Goal: Transaction & Acquisition: Book appointment/travel/reservation

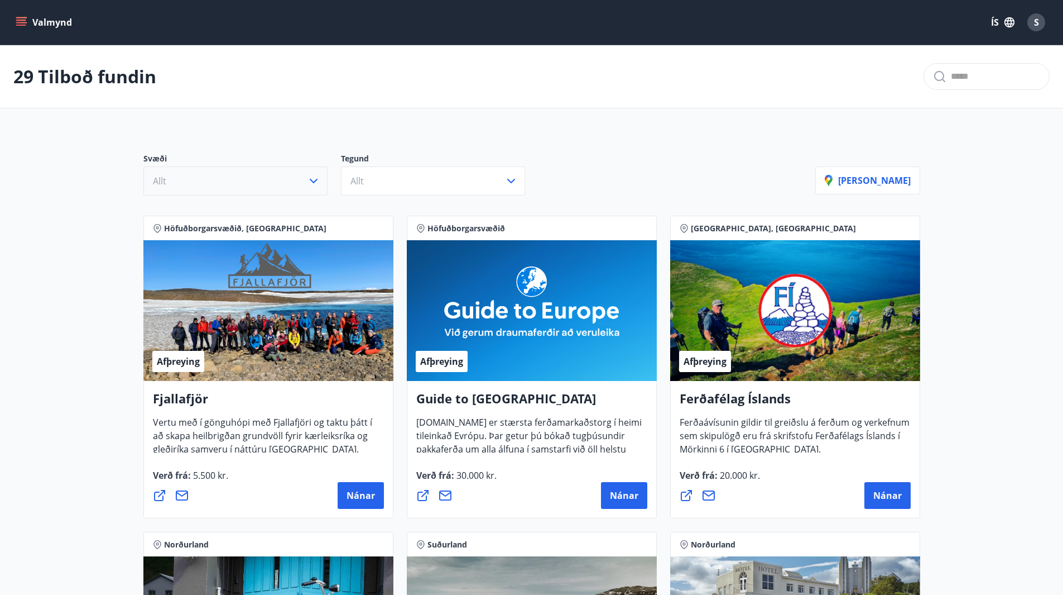
click at [311, 180] on icon "button" at bounding box center [314, 181] width 8 height 4
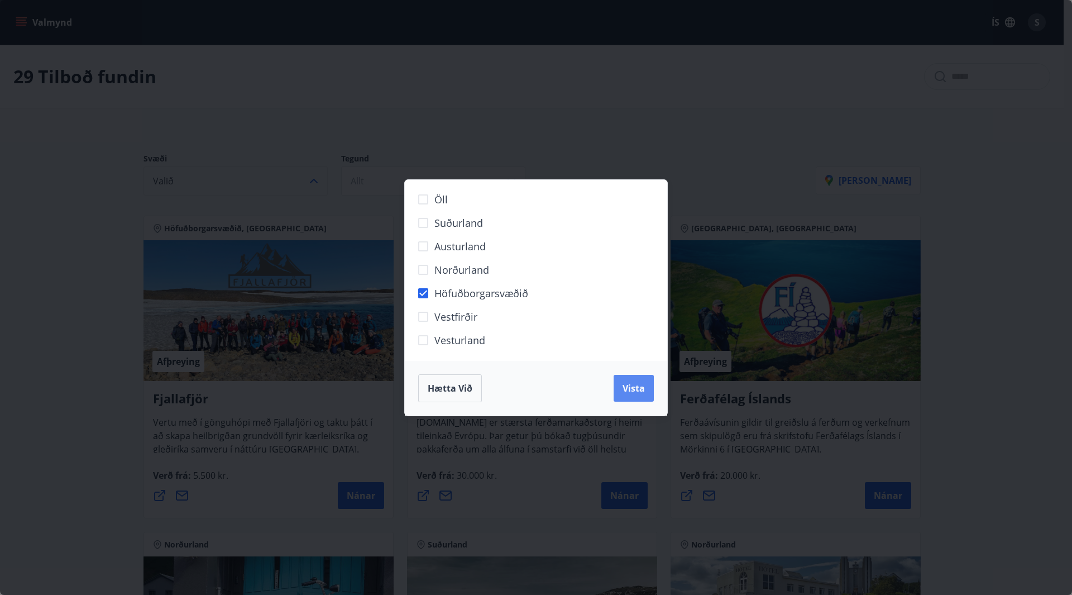
click at [638, 394] on span "Vista" at bounding box center [633, 388] width 22 height 12
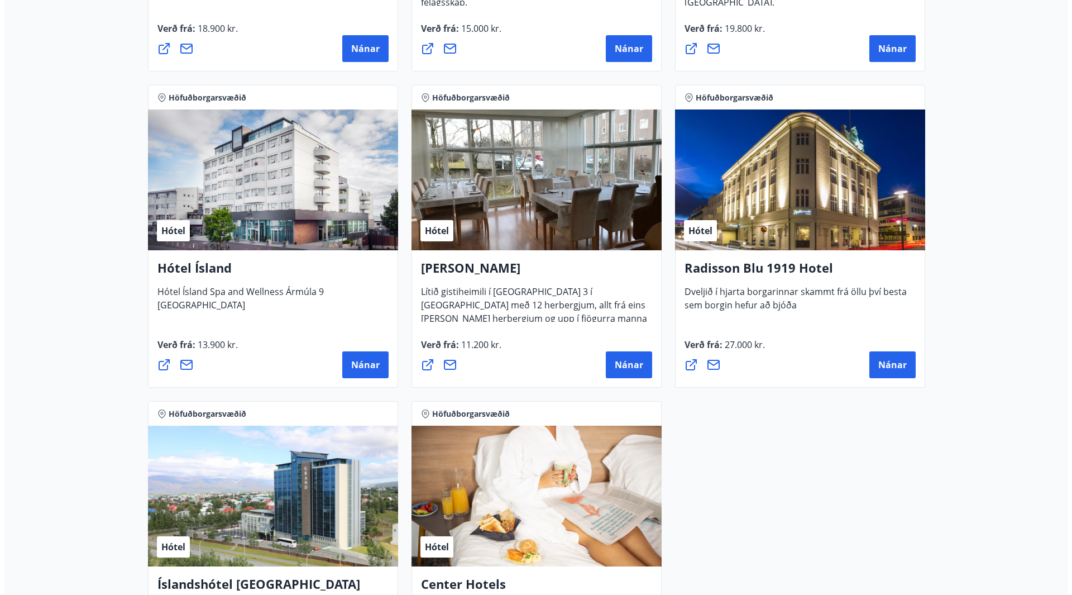
scroll to position [837, 0]
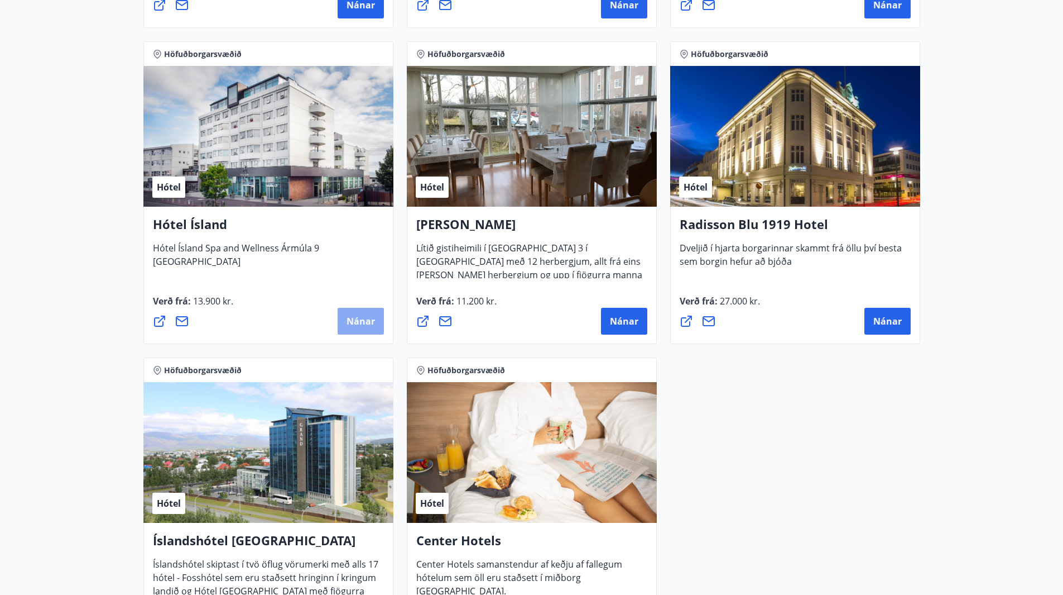
click at [360, 322] on span "Nánar" at bounding box center [361, 321] width 28 height 12
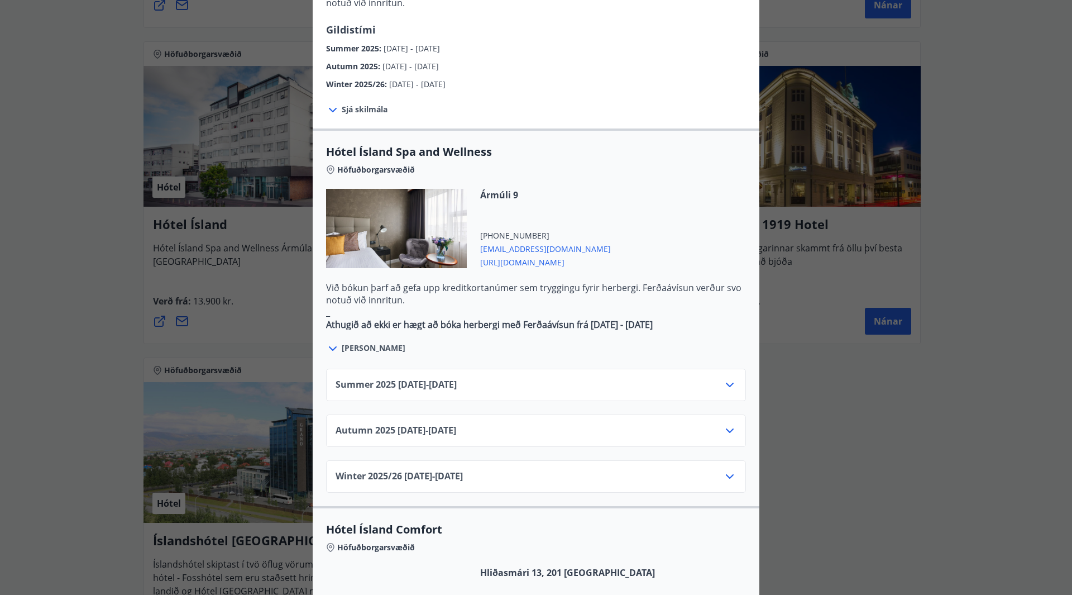
scroll to position [502, 0]
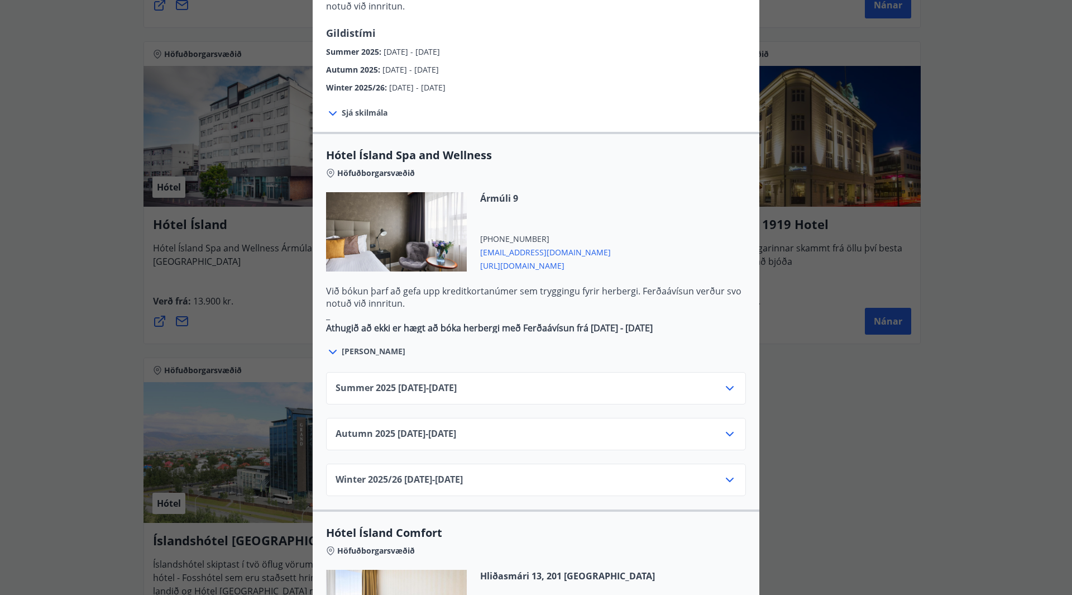
click at [332, 345] on icon at bounding box center [332, 351] width 13 height 13
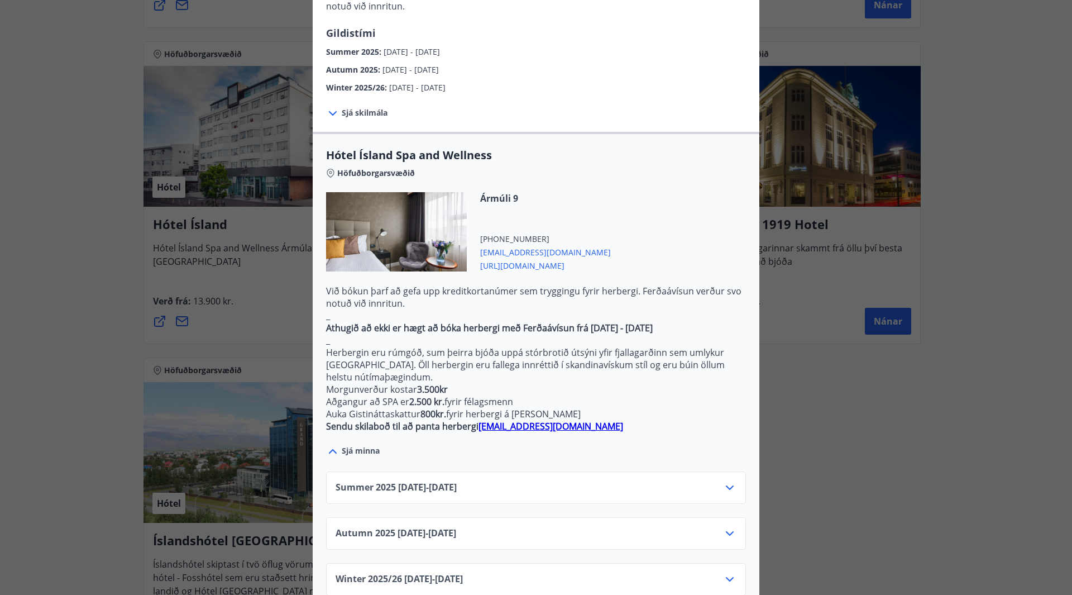
click at [726, 481] on icon at bounding box center [729, 487] width 13 height 13
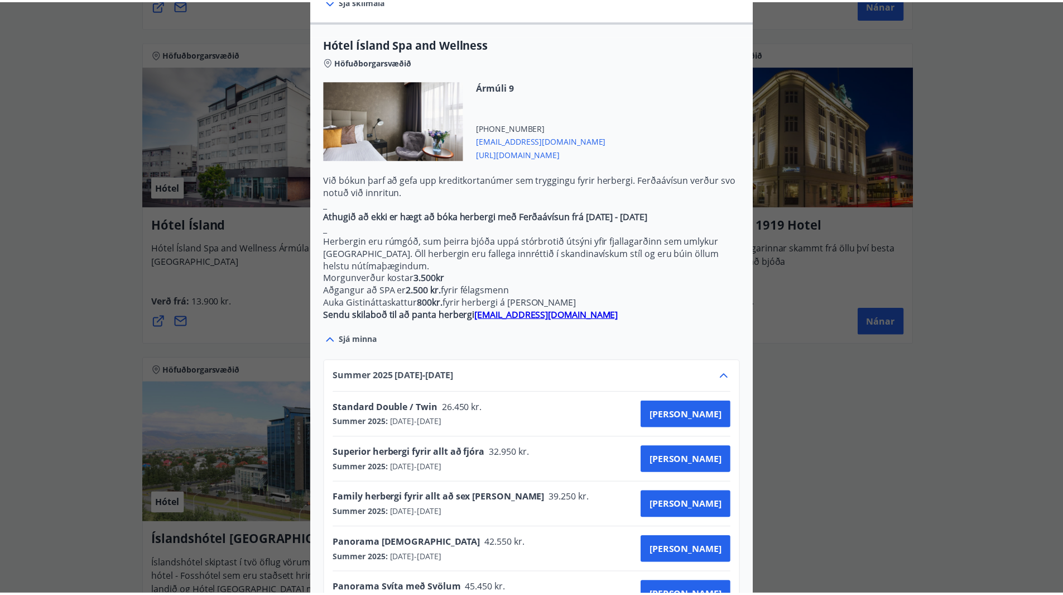
scroll to position [0, 0]
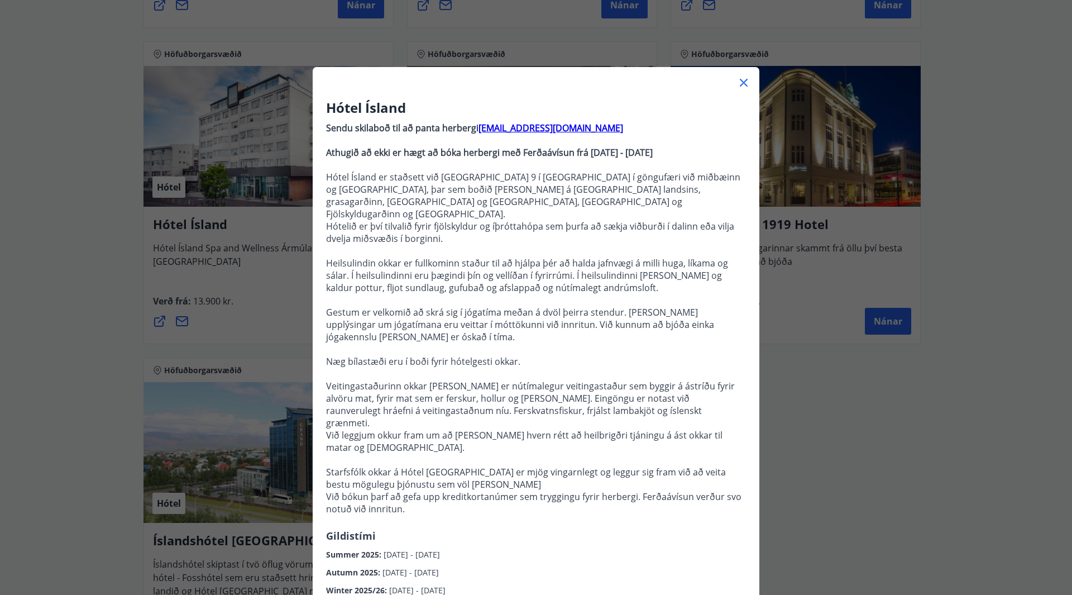
click at [961, 222] on div "Hótel Ísland Sendu skilaboð til að panta herbergi [EMAIL_ADDRESS][DOMAIN_NAME] …" at bounding box center [536, 297] width 1072 height 595
click at [741, 83] on icon at bounding box center [743, 82] width 13 height 13
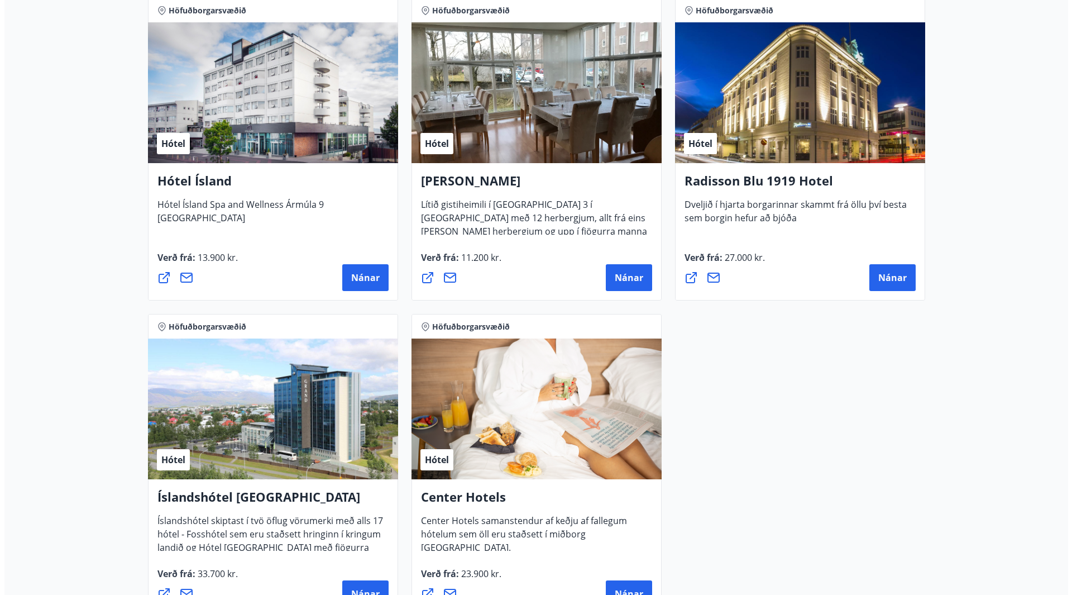
scroll to position [1005, 0]
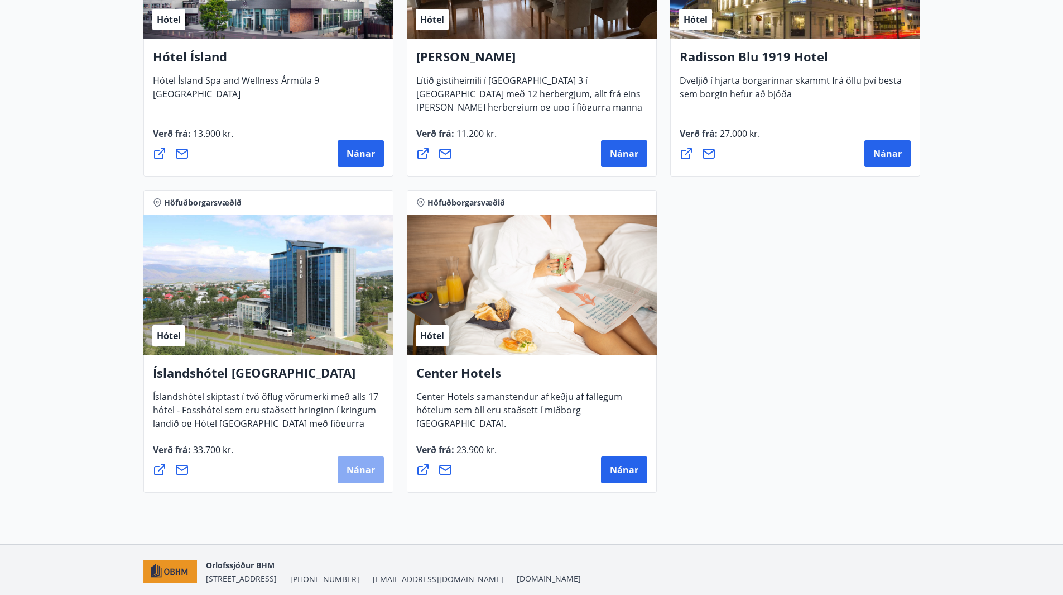
click at [365, 473] on span "Nánar" at bounding box center [361, 469] width 28 height 12
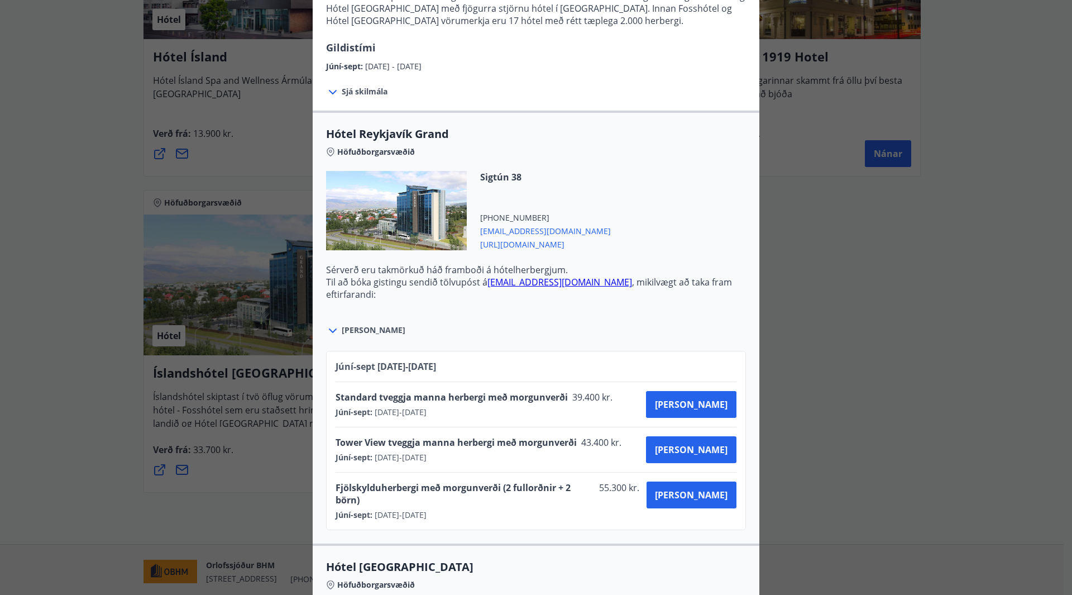
scroll to position [335, 0]
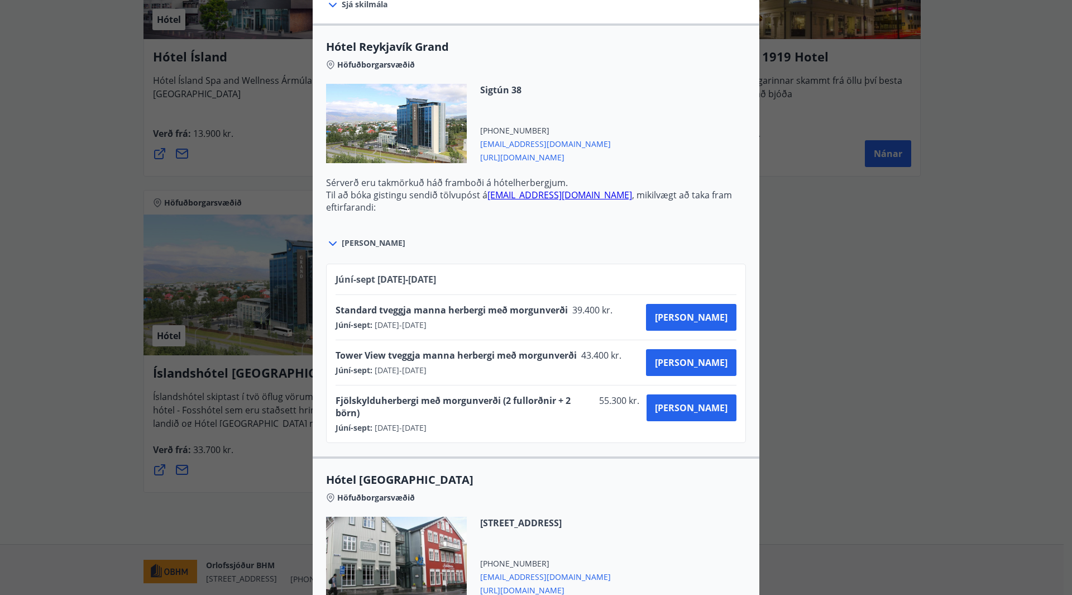
click at [944, 410] on div "Íslandshótel Reykjavík Ekki er hægt að nýta Ferðaávísun fyrir bókanir sem eru g…" at bounding box center [536, 297] width 1072 height 595
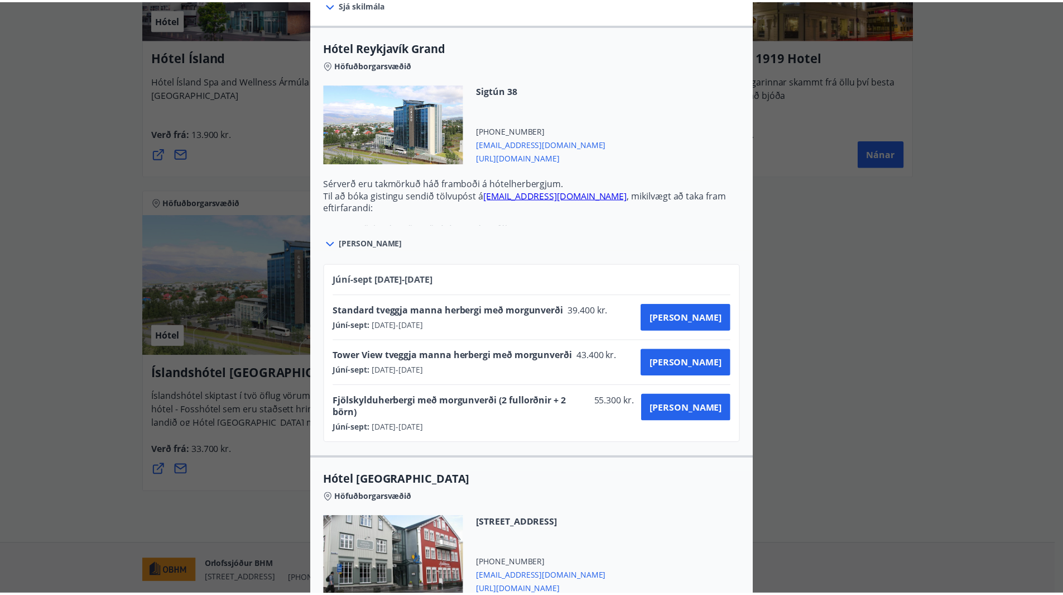
scroll to position [0, 0]
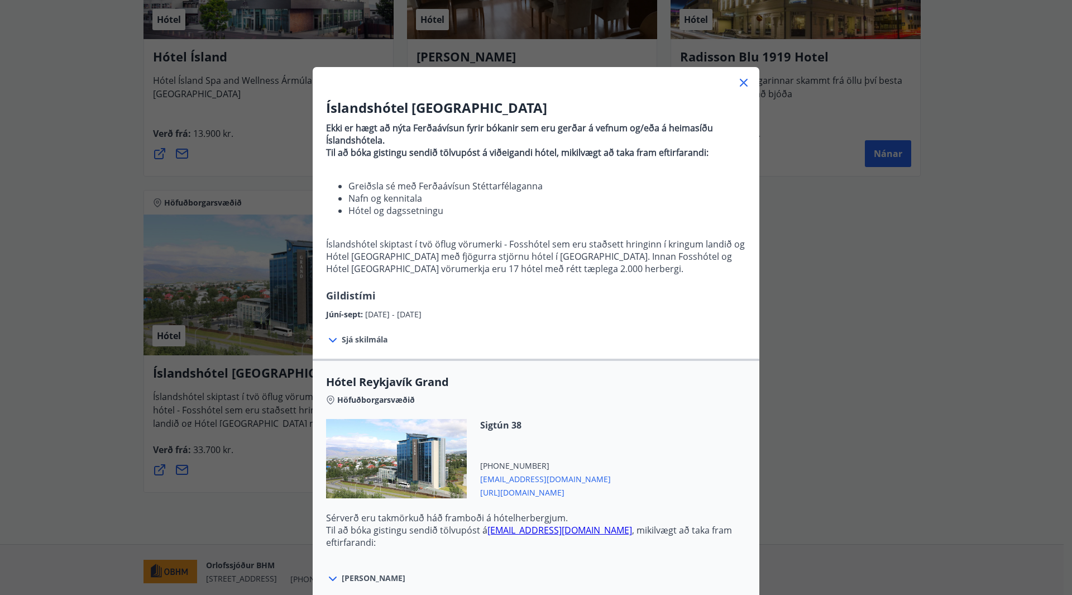
click at [737, 76] on icon at bounding box center [743, 82] width 13 height 13
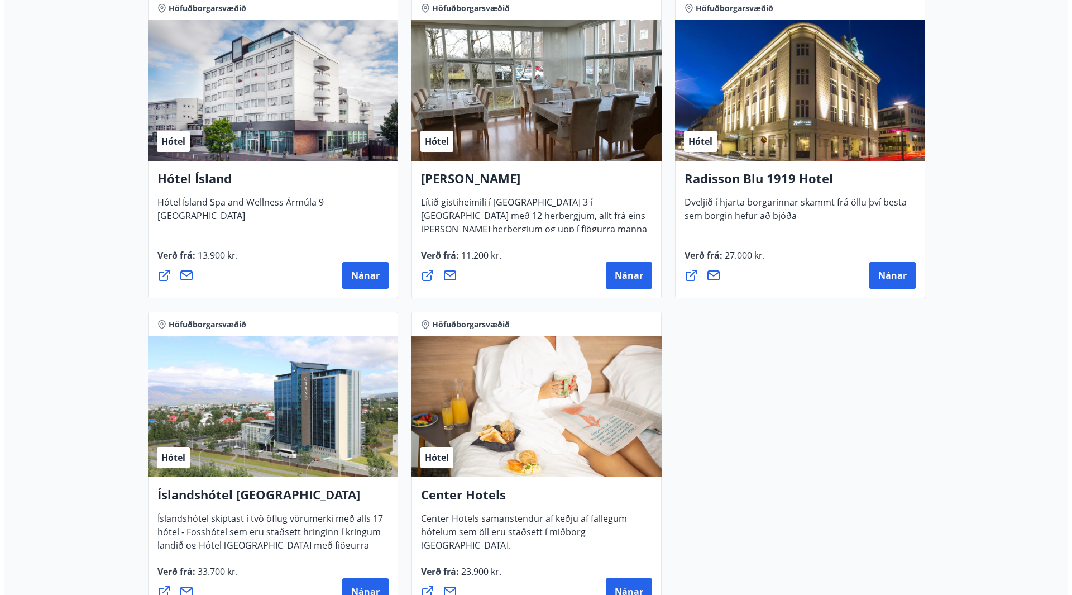
scroll to position [614, 0]
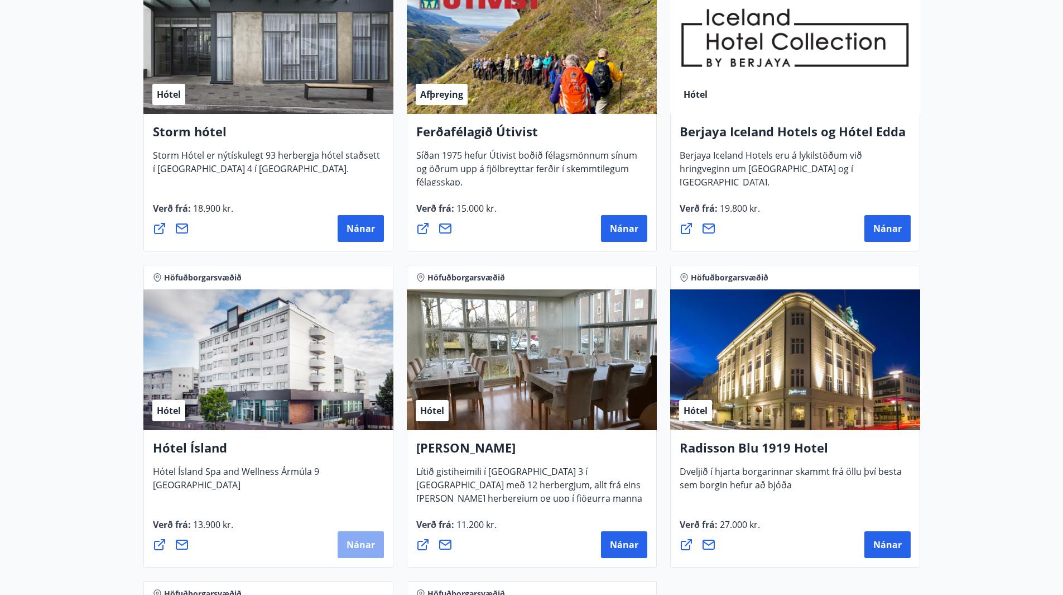
click at [365, 545] on span "Nánar" at bounding box center [361, 544] width 28 height 12
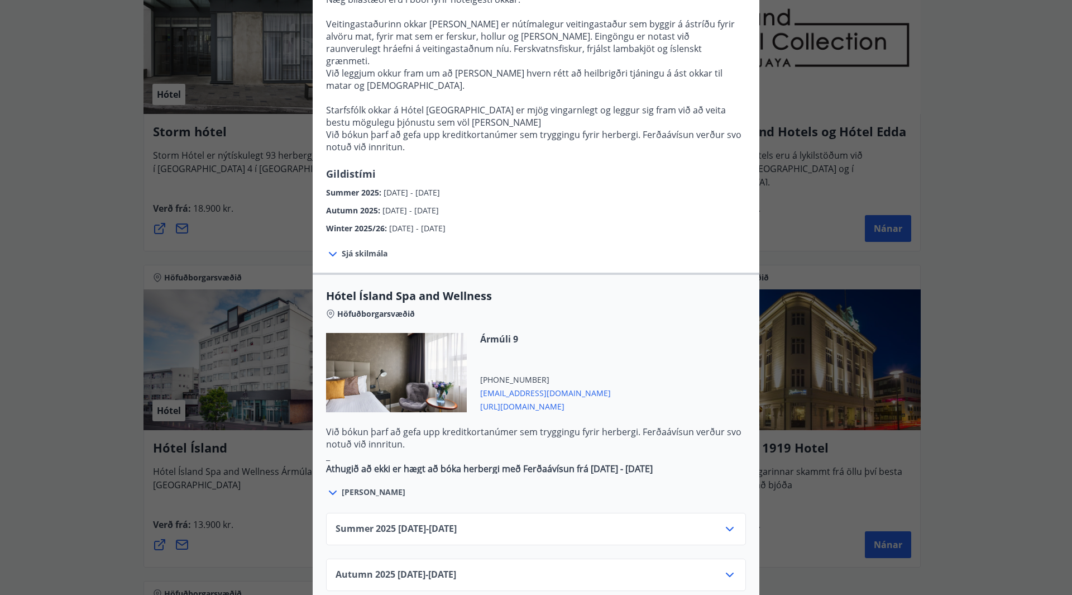
scroll to position [447, 0]
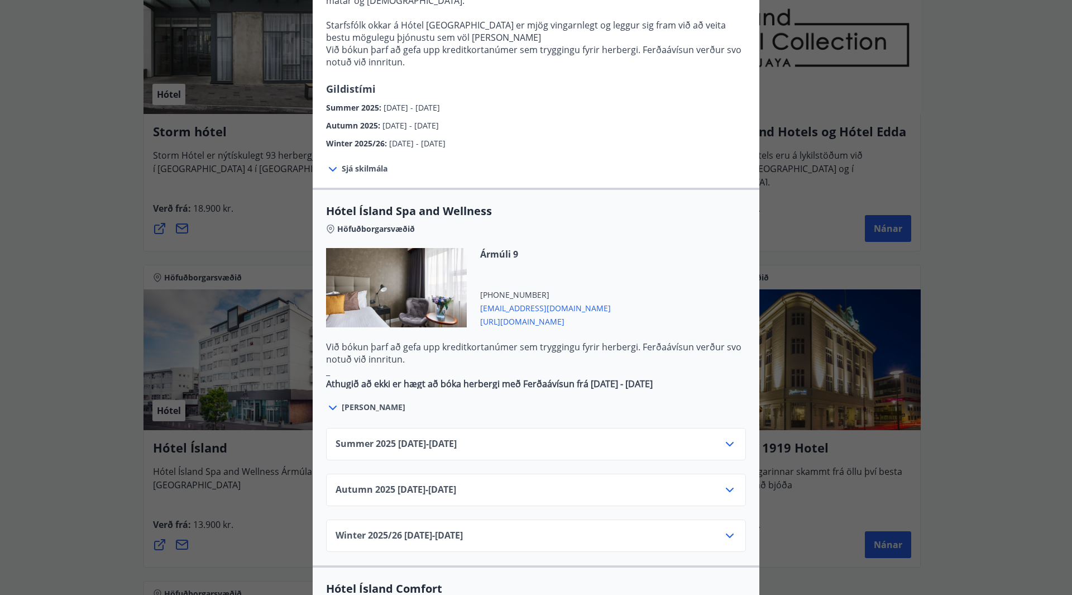
click at [726, 442] on icon at bounding box center [730, 444] width 8 height 4
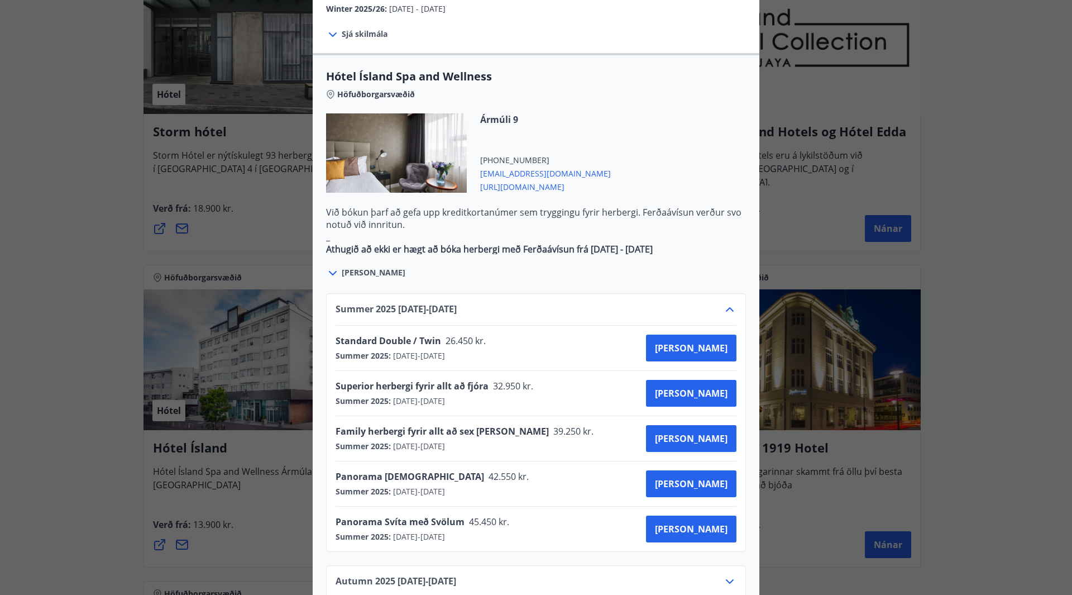
scroll to position [614, 0]
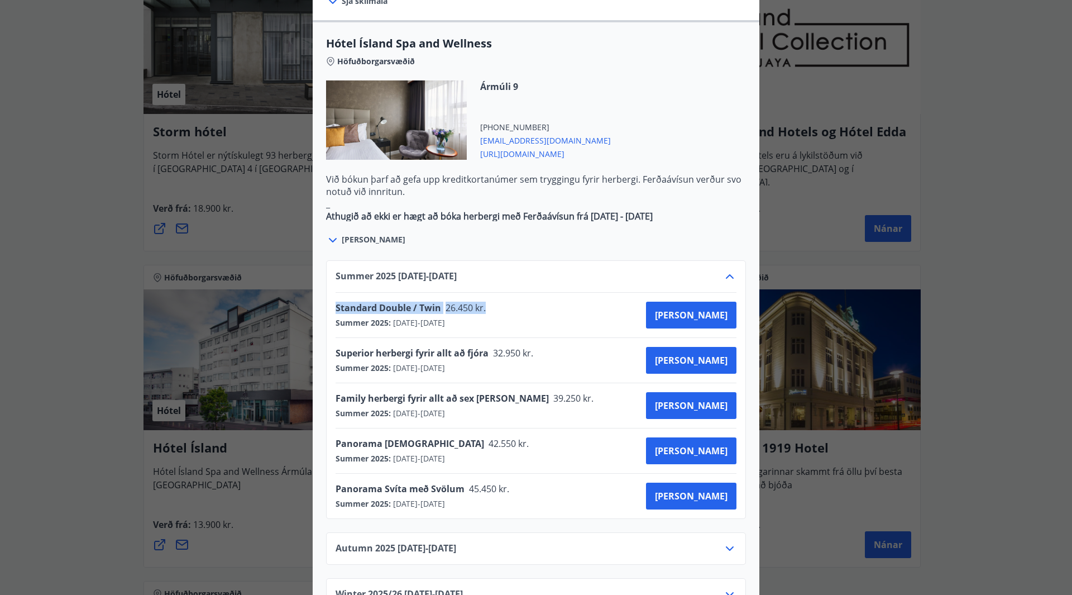
drag, startPoint x: 333, startPoint y: 269, endPoint x: 483, endPoint y: 276, distance: 150.3
click at [483, 301] on div "Standard Double / Twin [DEMOGRAPHIC_DATA].450 kr." at bounding box center [414, 309] width 157 height 16
copy div "Standard Double / Twin [DEMOGRAPHIC_DATA].450 kr."
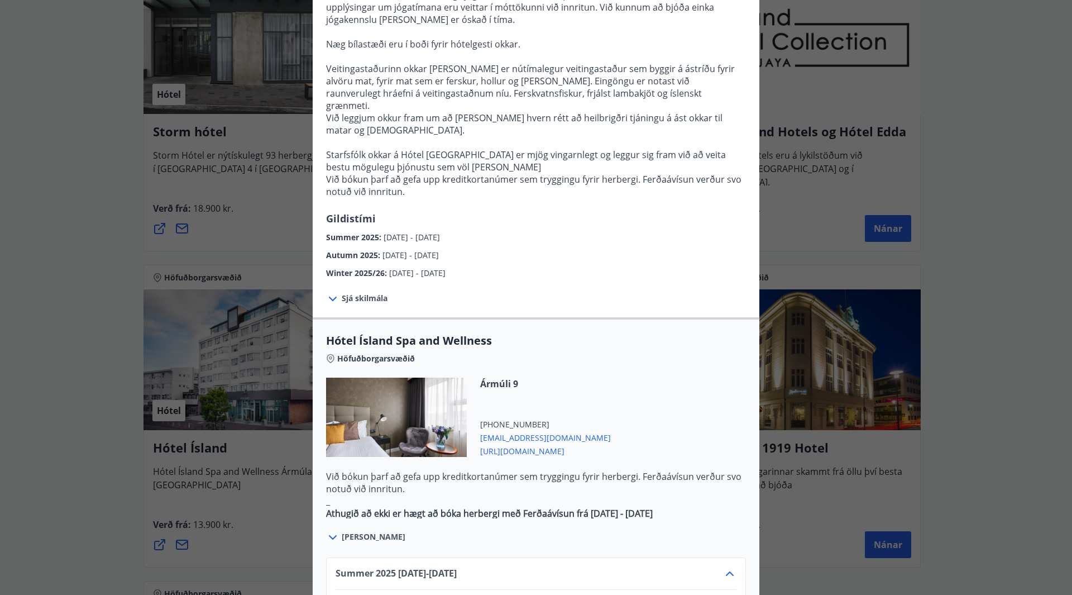
scroll to position [335, 0]
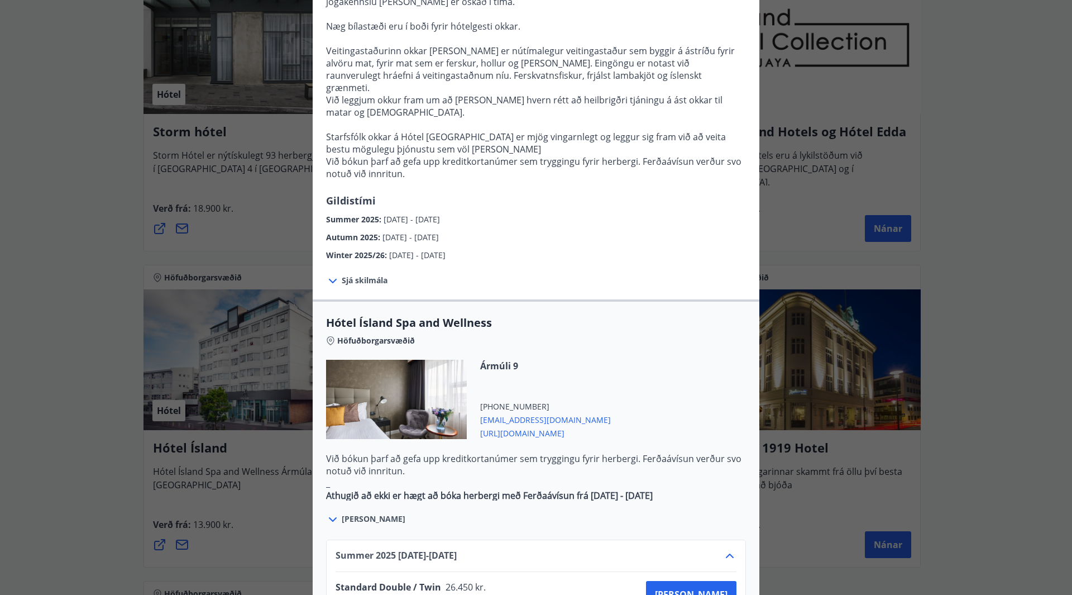
click at [533, 412] on span "[EMAIL_ADDRESS][DOMAIN_NAME]" at bounding box center [545, 418] width 131 height 13
